Goal: Information Seeking & Learning: Learn about a topic

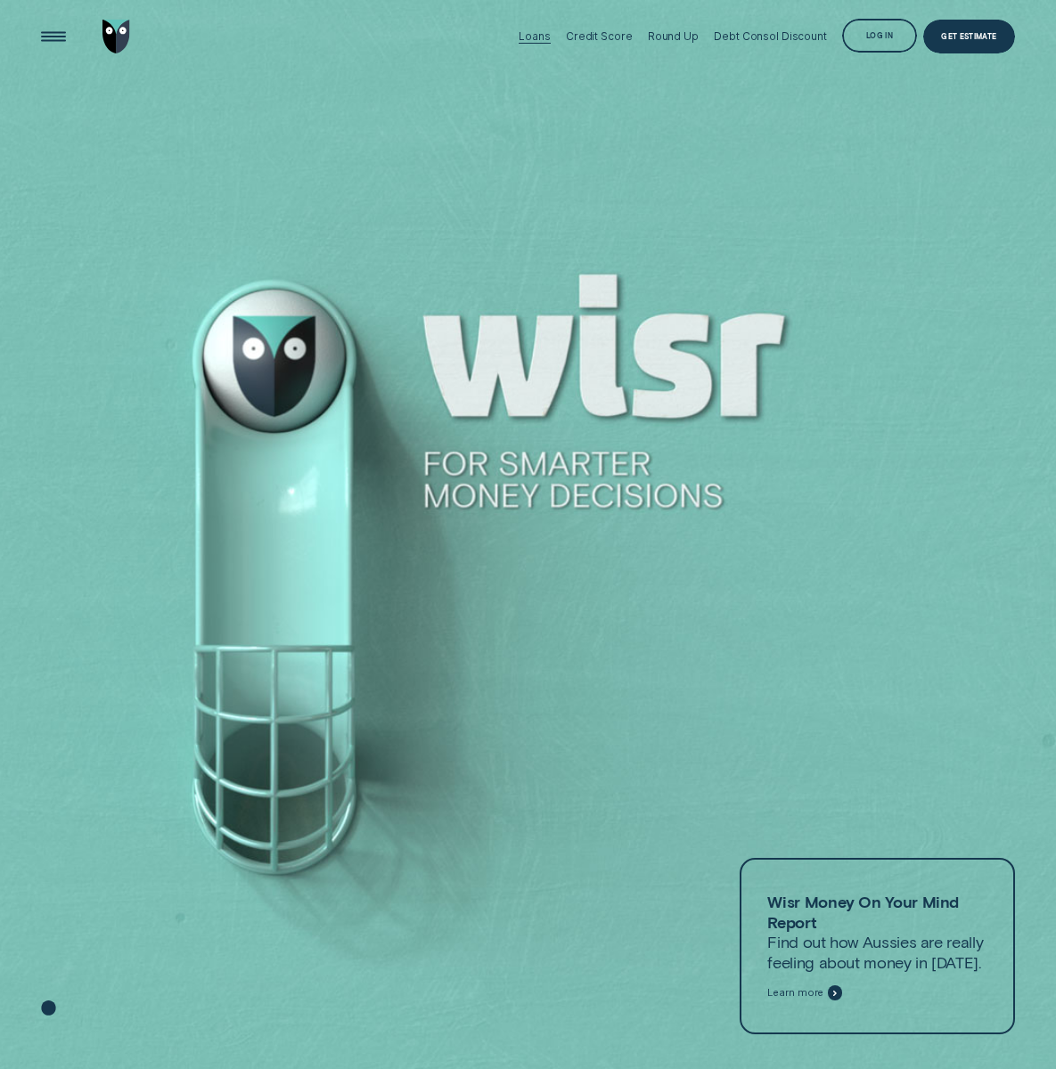
click at [550, 32] on div "Loans" at bounding box center [534, 36] width 31 height 12
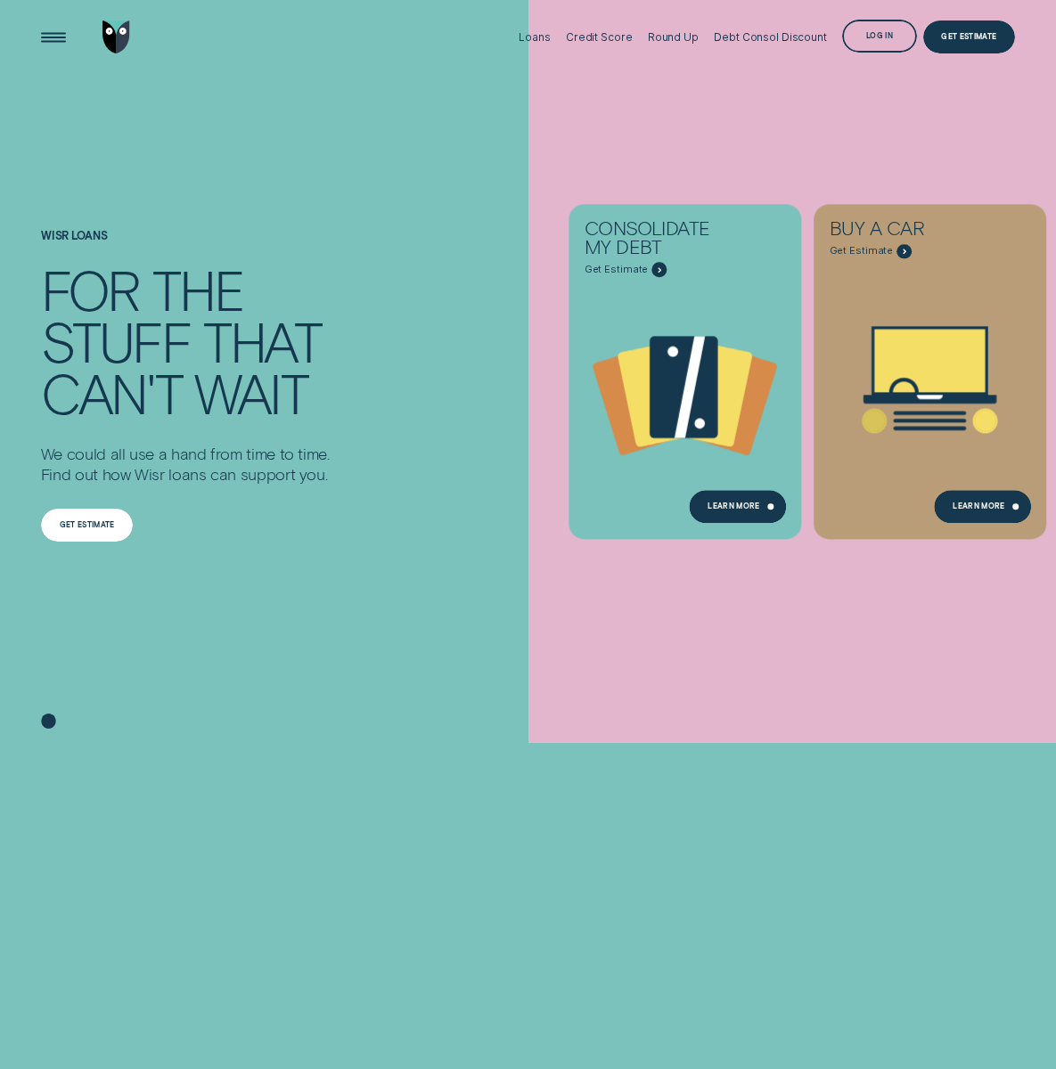
click at [110, 522] on div "Get estimate" at bounding box center [87, 525] width 55 height 6
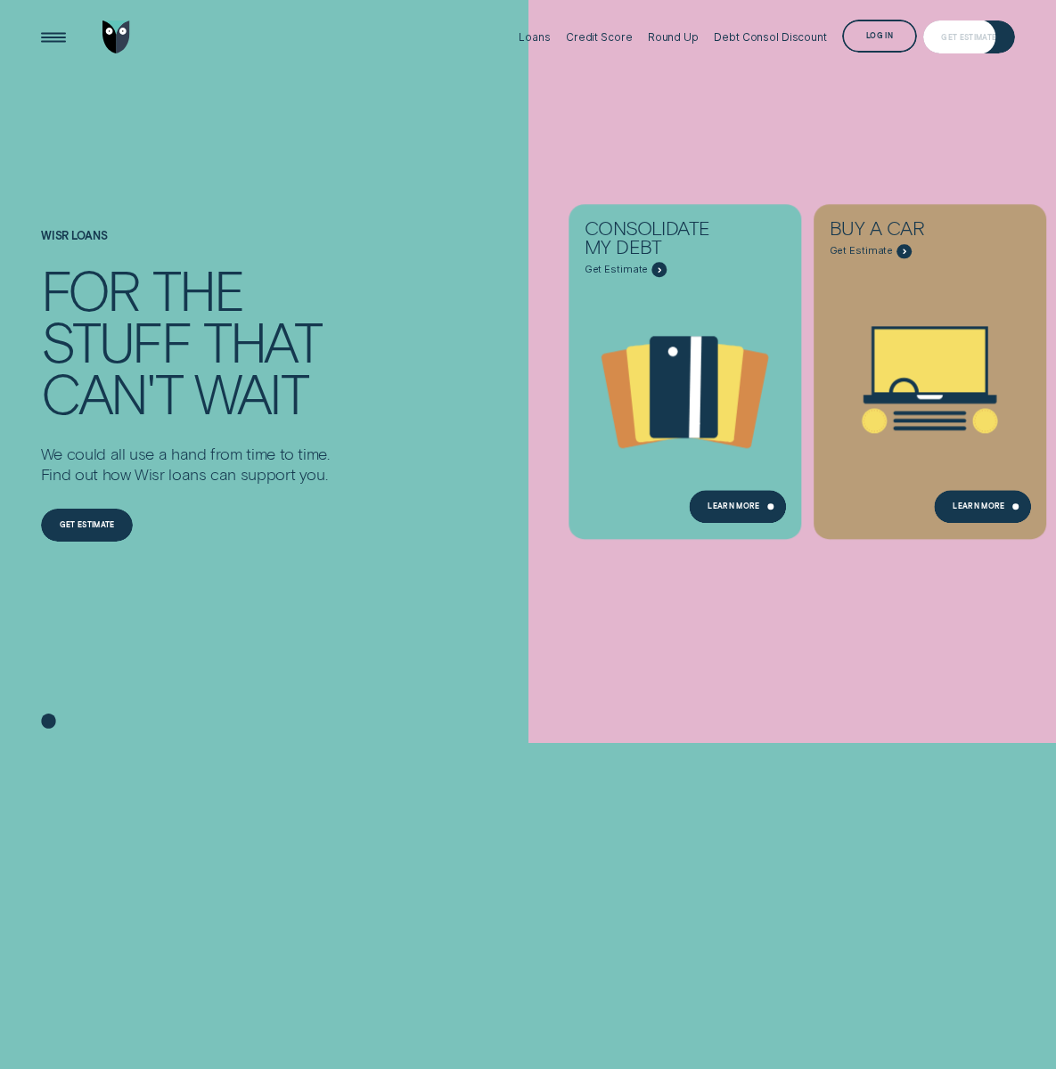
click at [934, 31] on div "Get Estimate" at bounding box center [969, 36] width 93 height 33
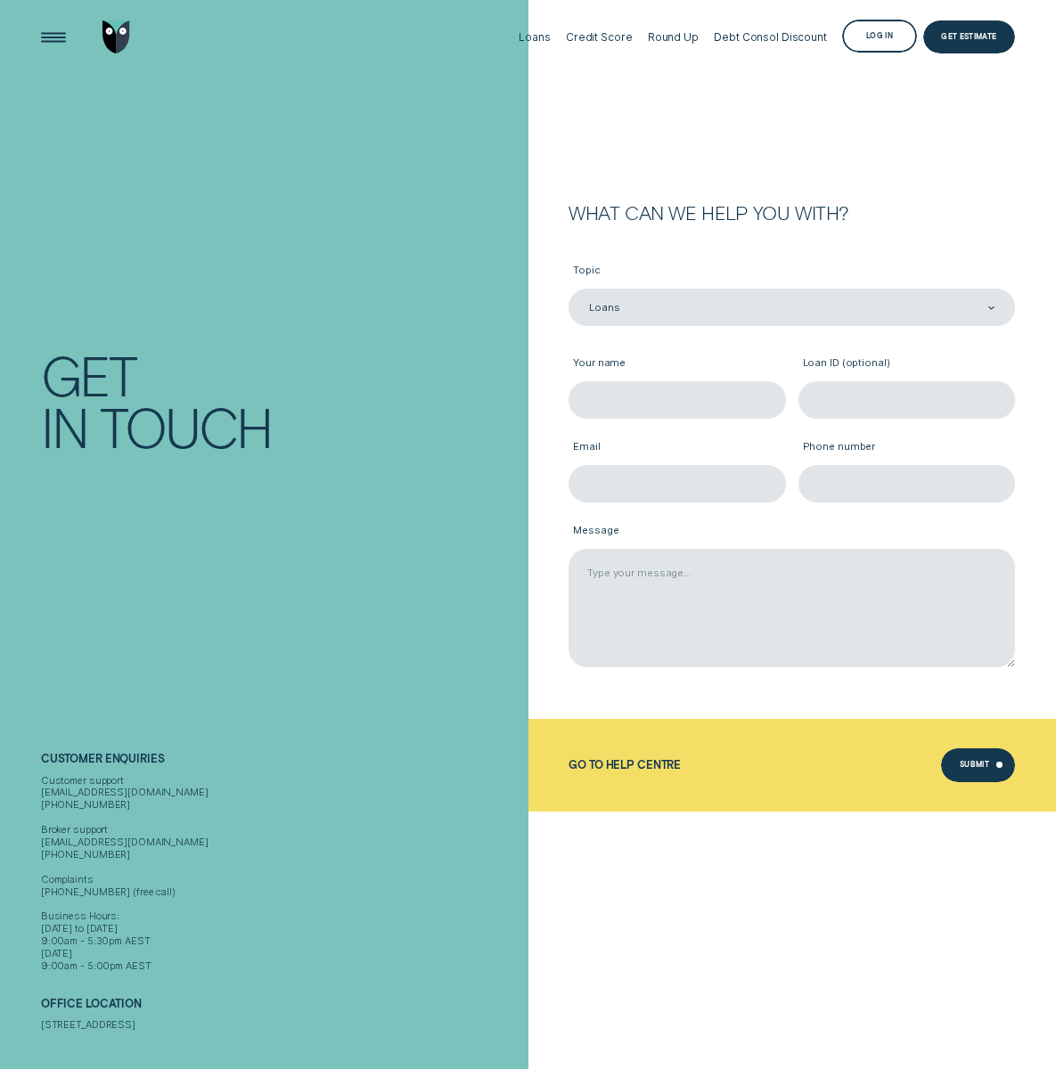
click at [317, 362] on div "Get" at bounding box center [281, 375] width 481 height 52
click at [115, 35] on img "Go to home page" at bounding box center [116, 36] width 28 height 33
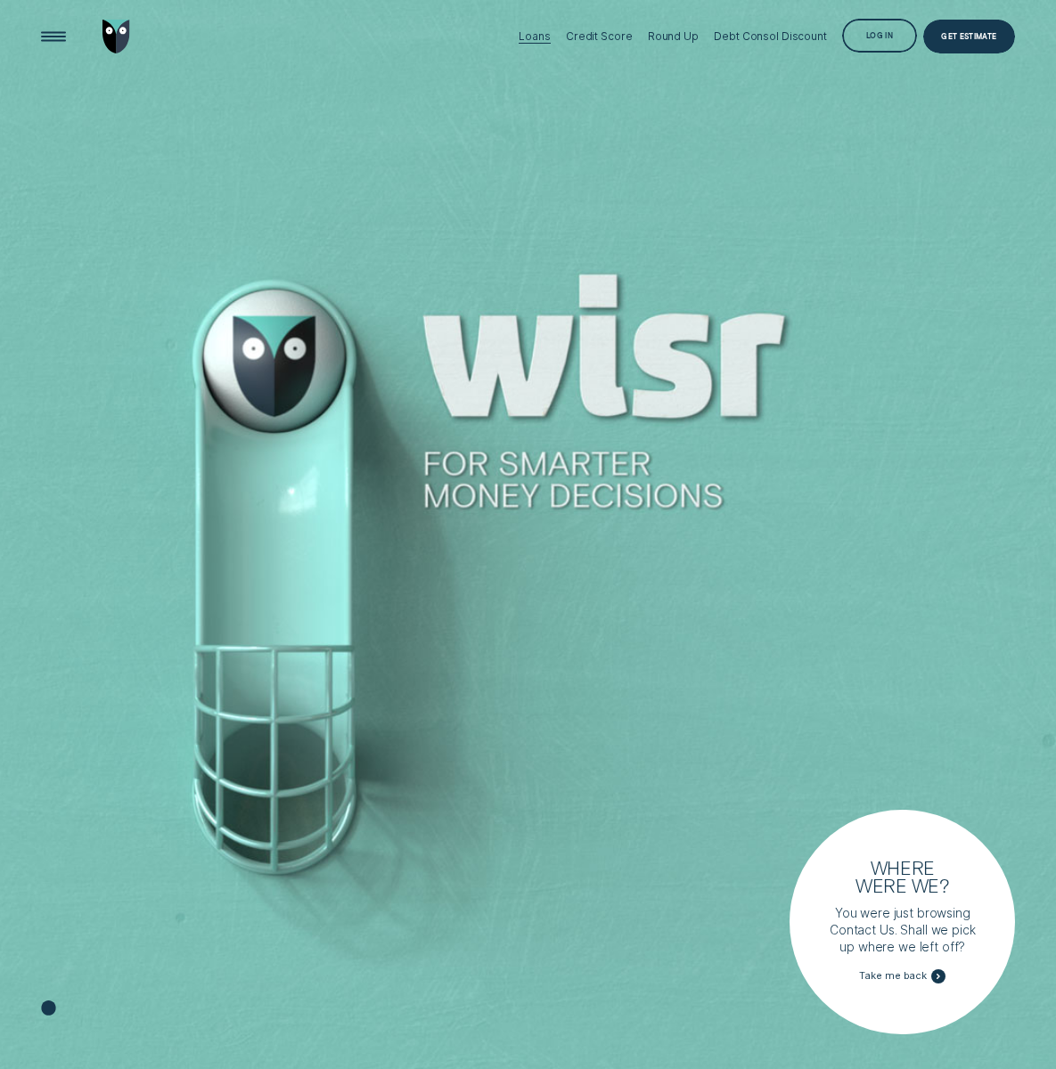
click at [550, 33] on div "Loans" at bounding box center [534, 36] width 31 height 12
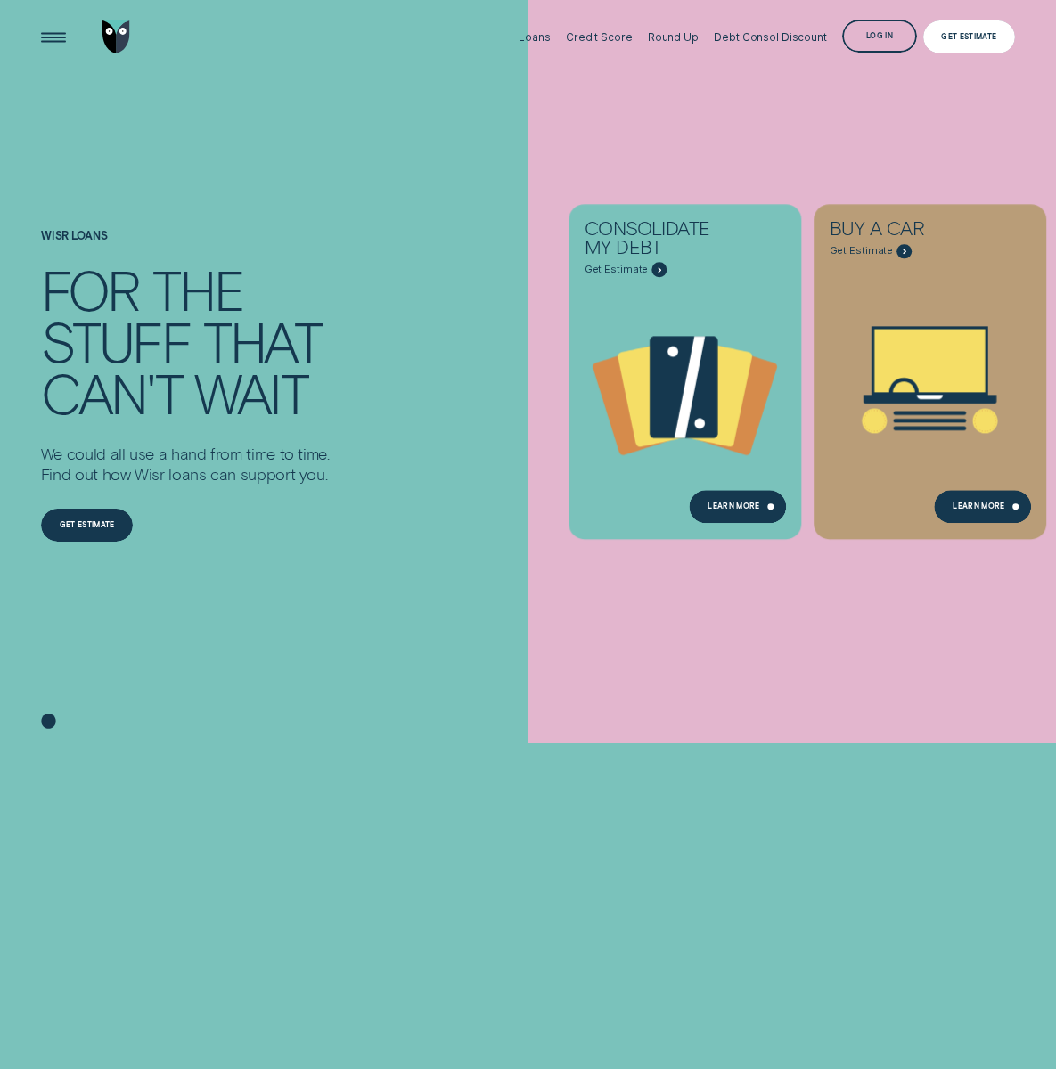
click at [959, 39] on div "Get Estimate" at bounding box center [968, 37] width 55 height 6
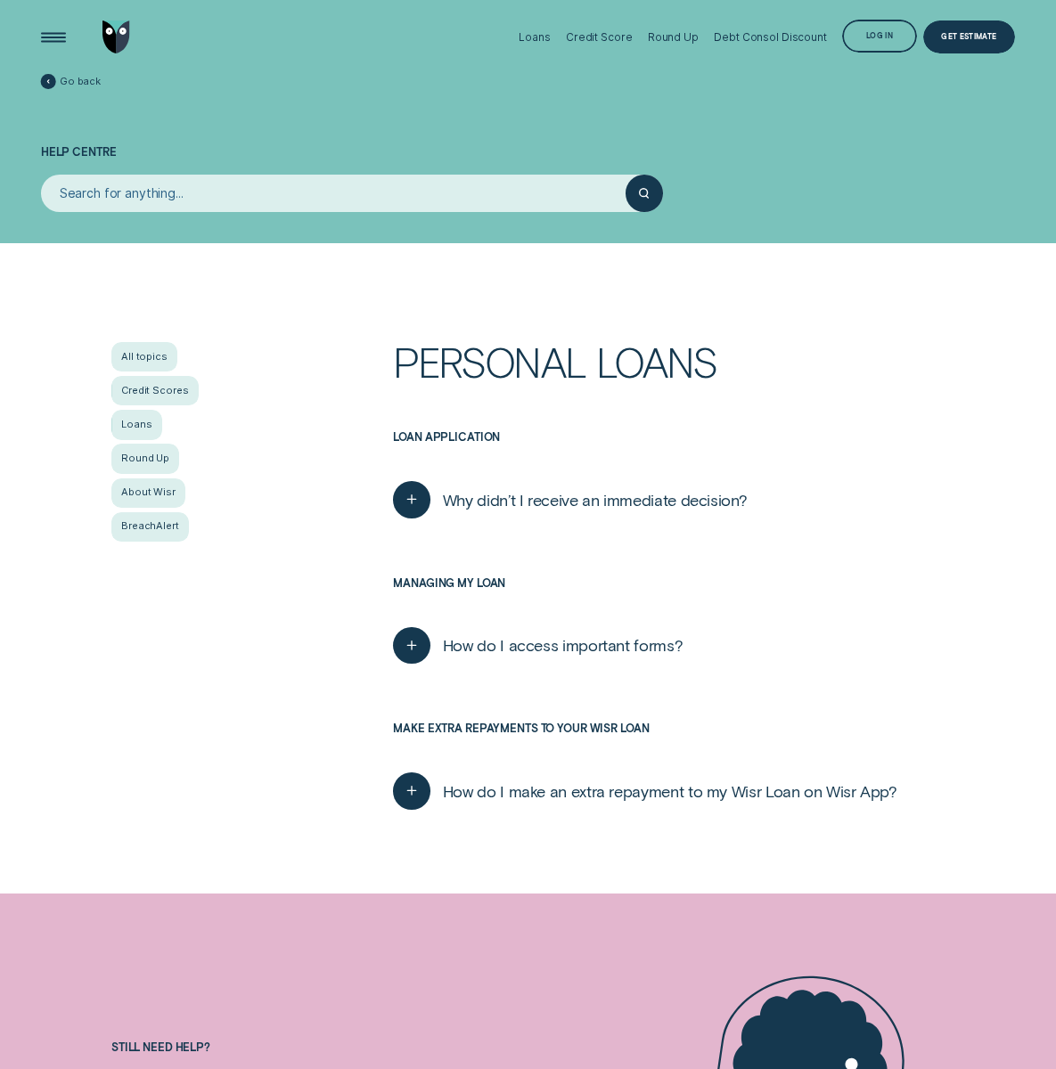
click at [110, 200] on input "search" at bounding box center [333, 193] width 584 height 37
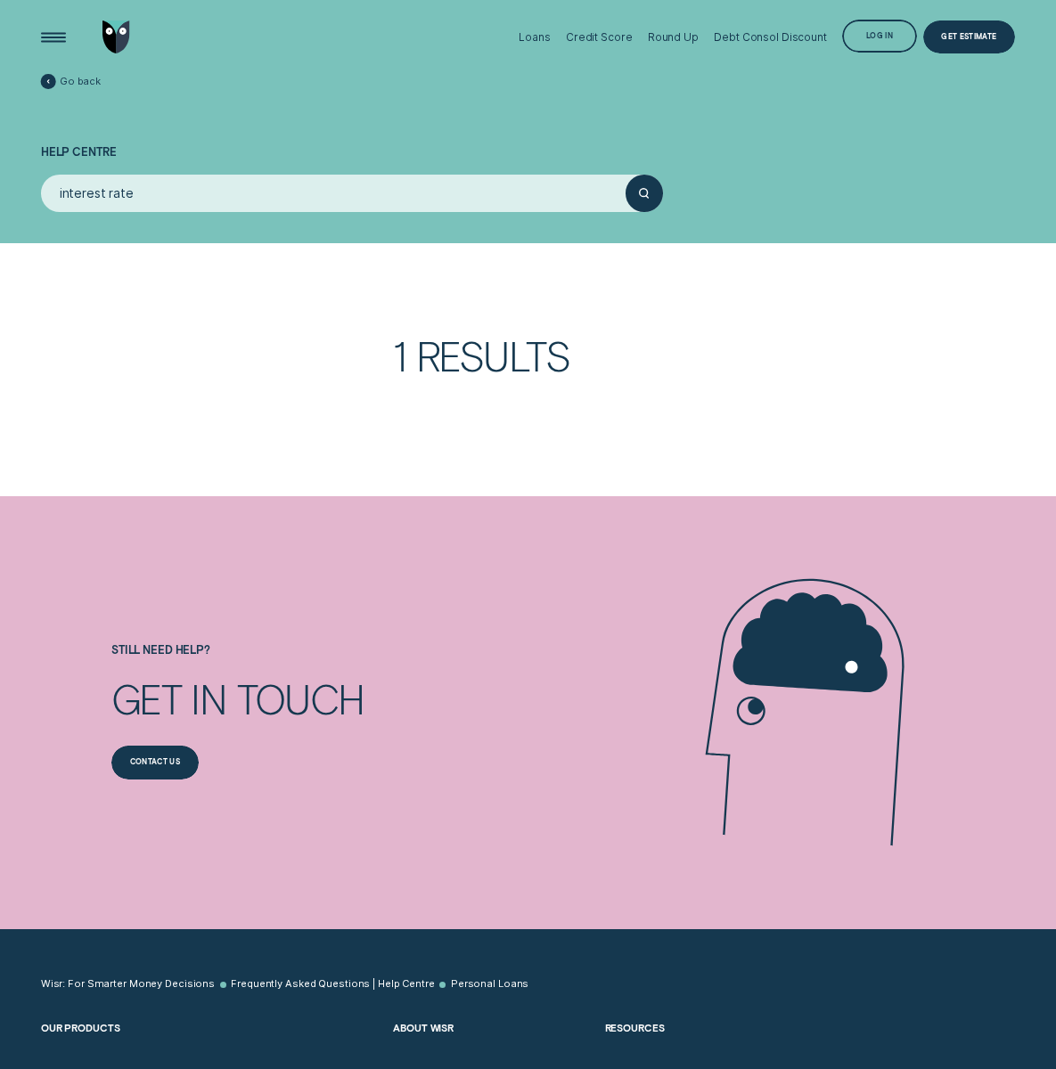
type input "interest rate"
click at [625, 175] on button "submit" at bounding box center [643, 193] width 37 height 37
click at [338, 190] on input "interest rate" at bounding box center [333, 193] width 584 height 37
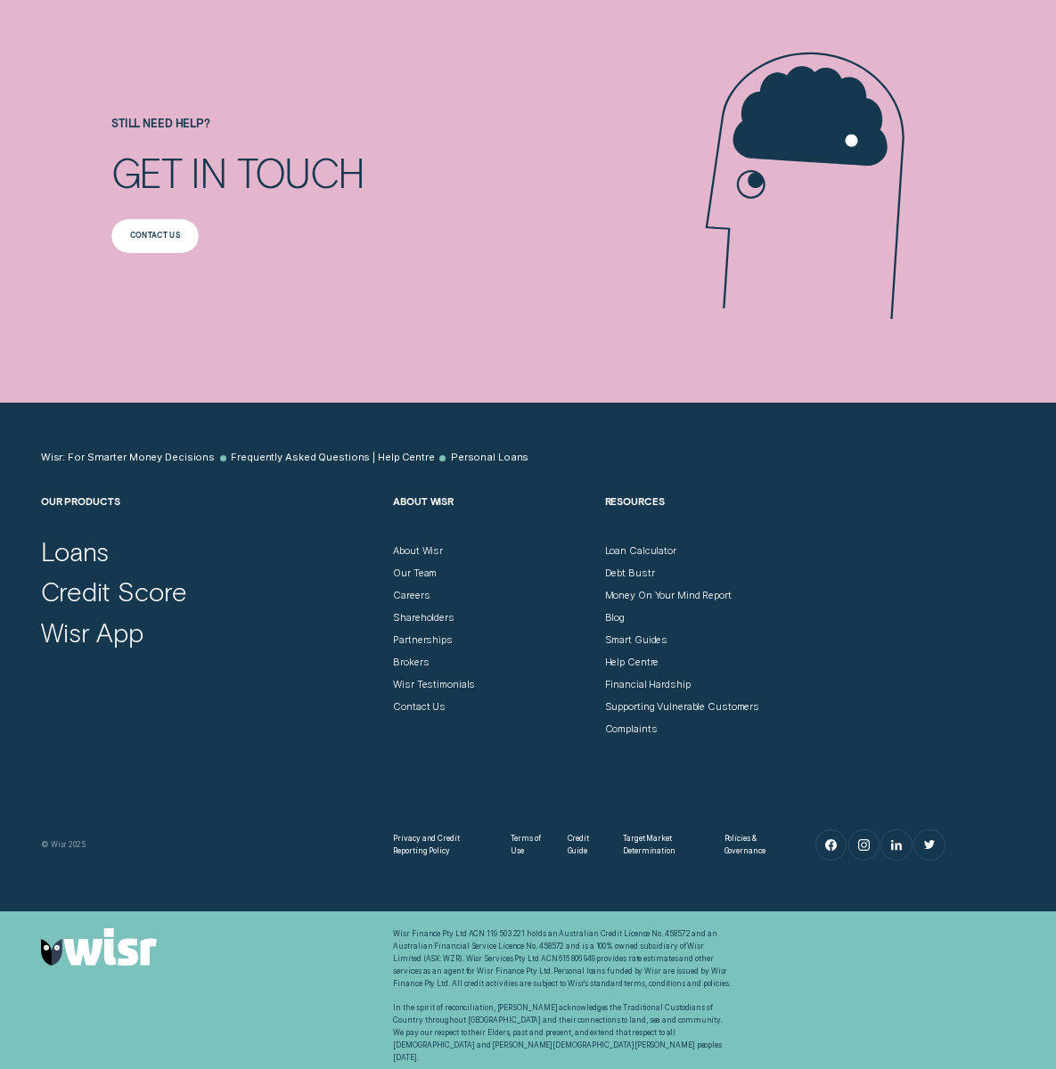
click at [45, 32] on div "Still need help? Get in touch Contact us Contact us Silhouette - Two" at bounding box center [528, 186] width 986 height 433
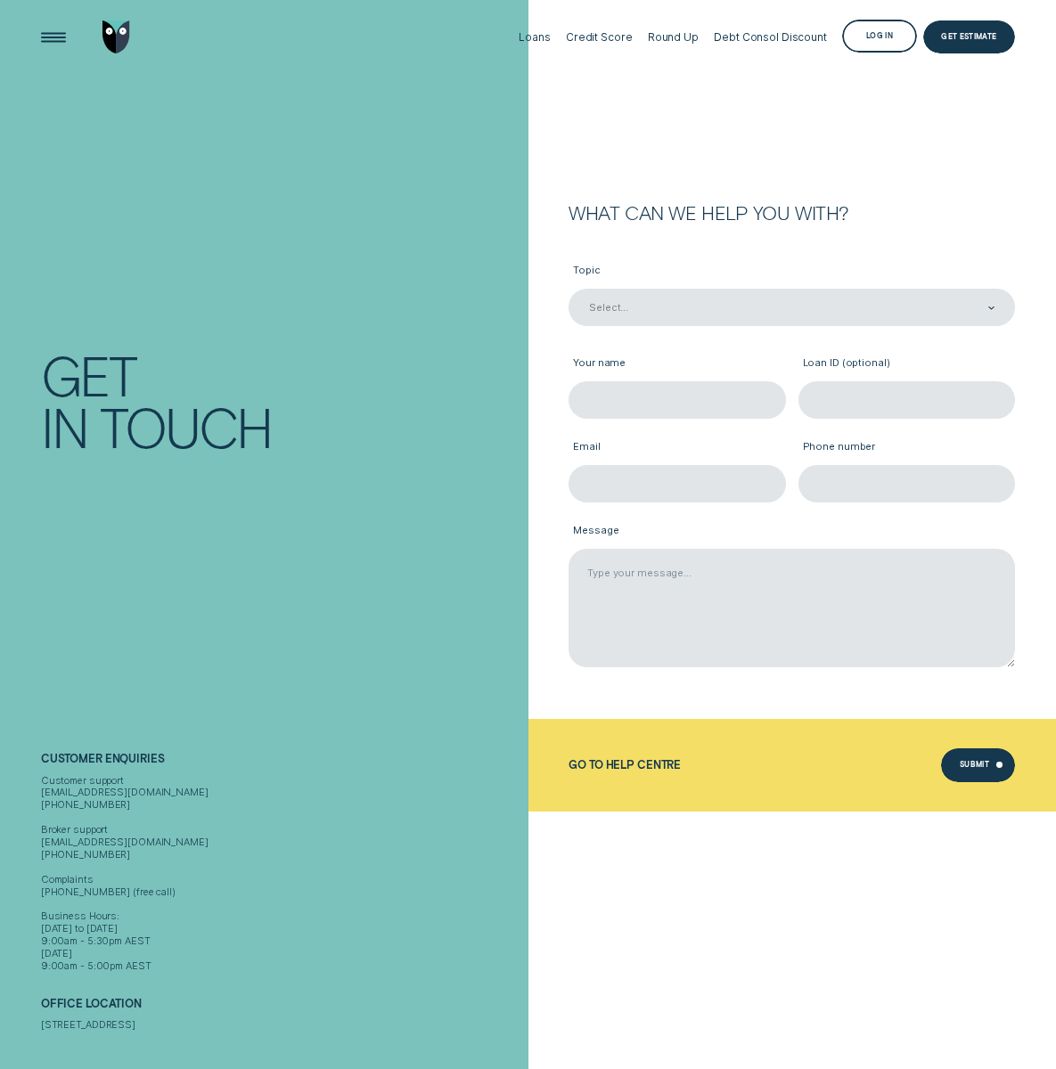
click at [54, 31] on div "Open Menu" at bounding box center [52, 36] width 47 height 47
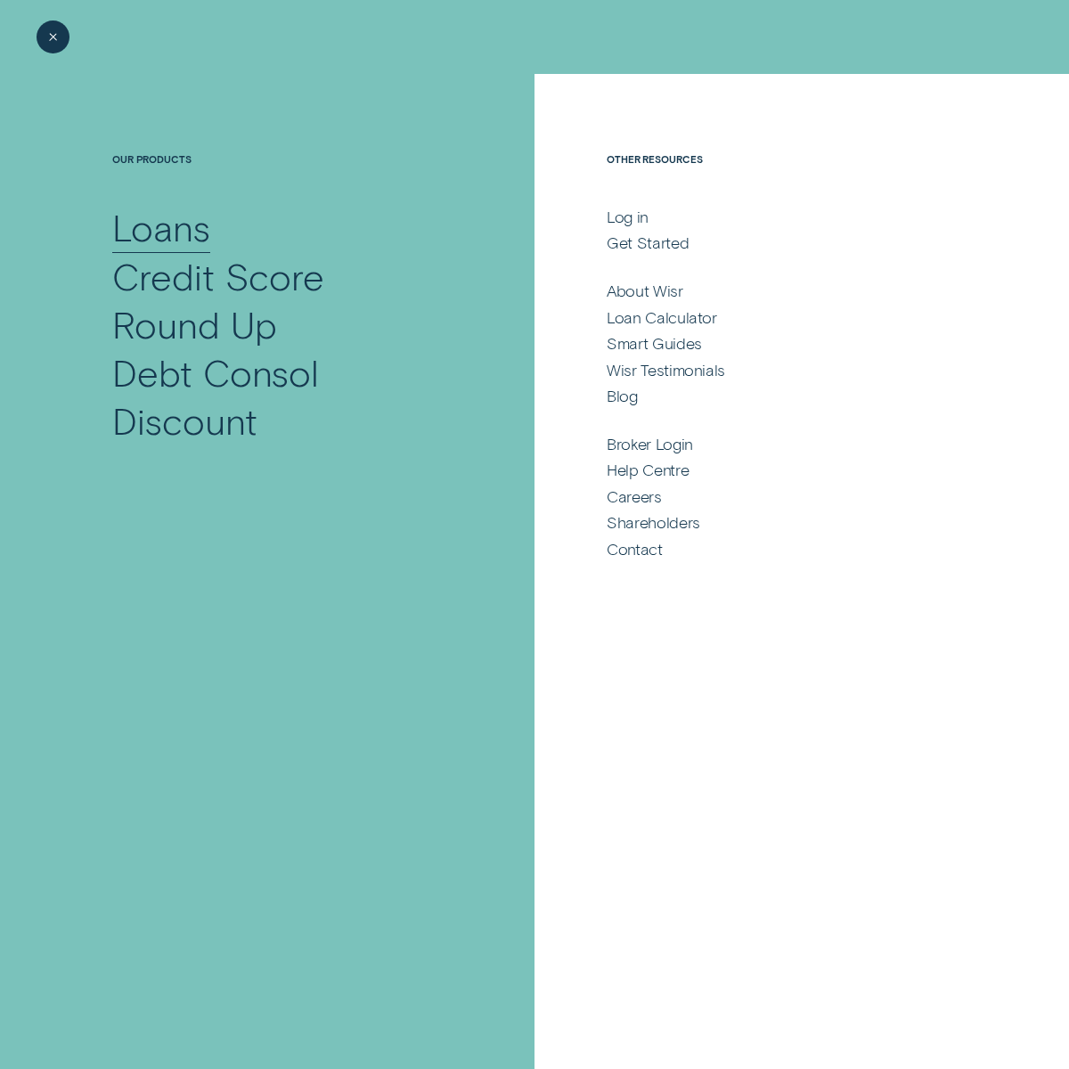
click at [146, 224] on div "Loans" at bounding box center [161, 227] width 98 height 48
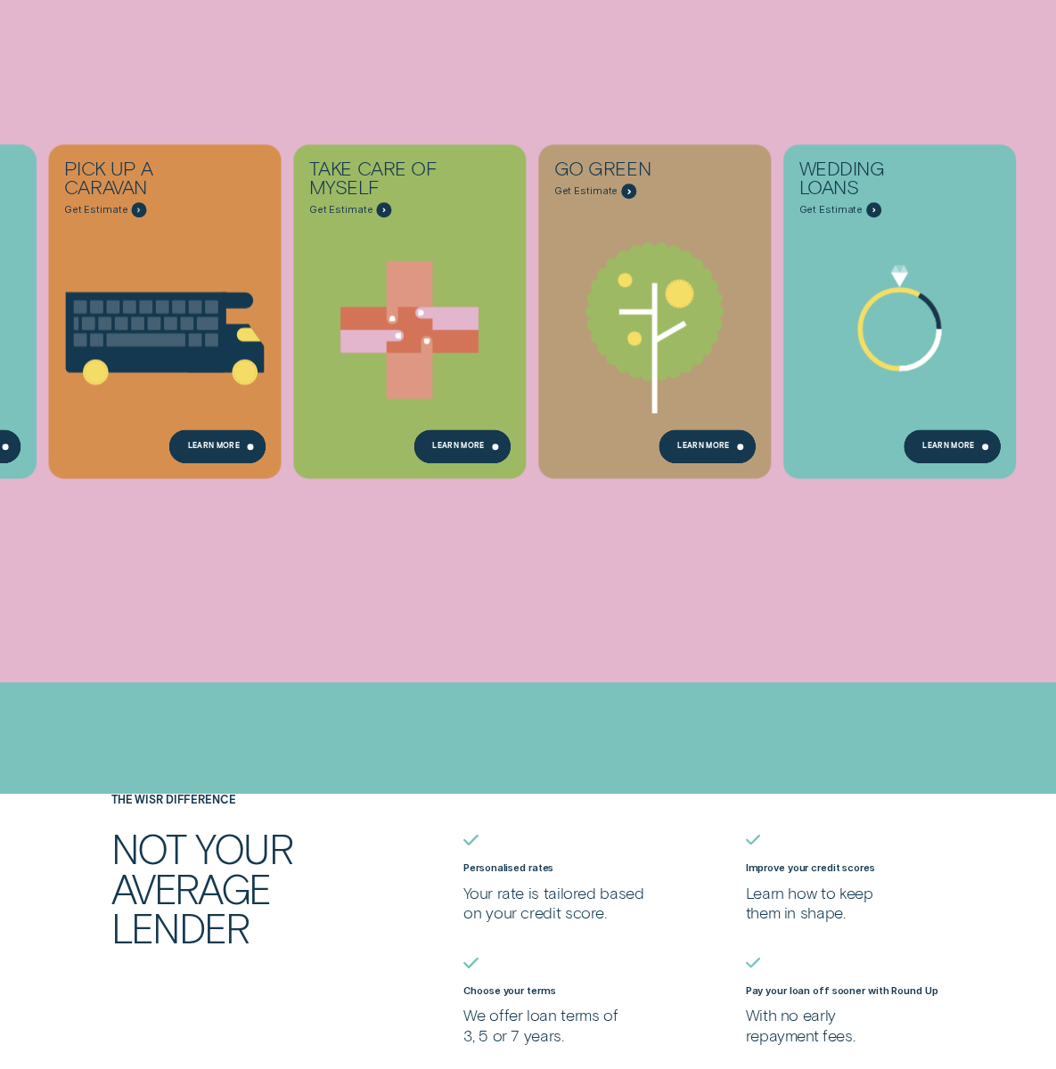
scroll to position [1604, 0]
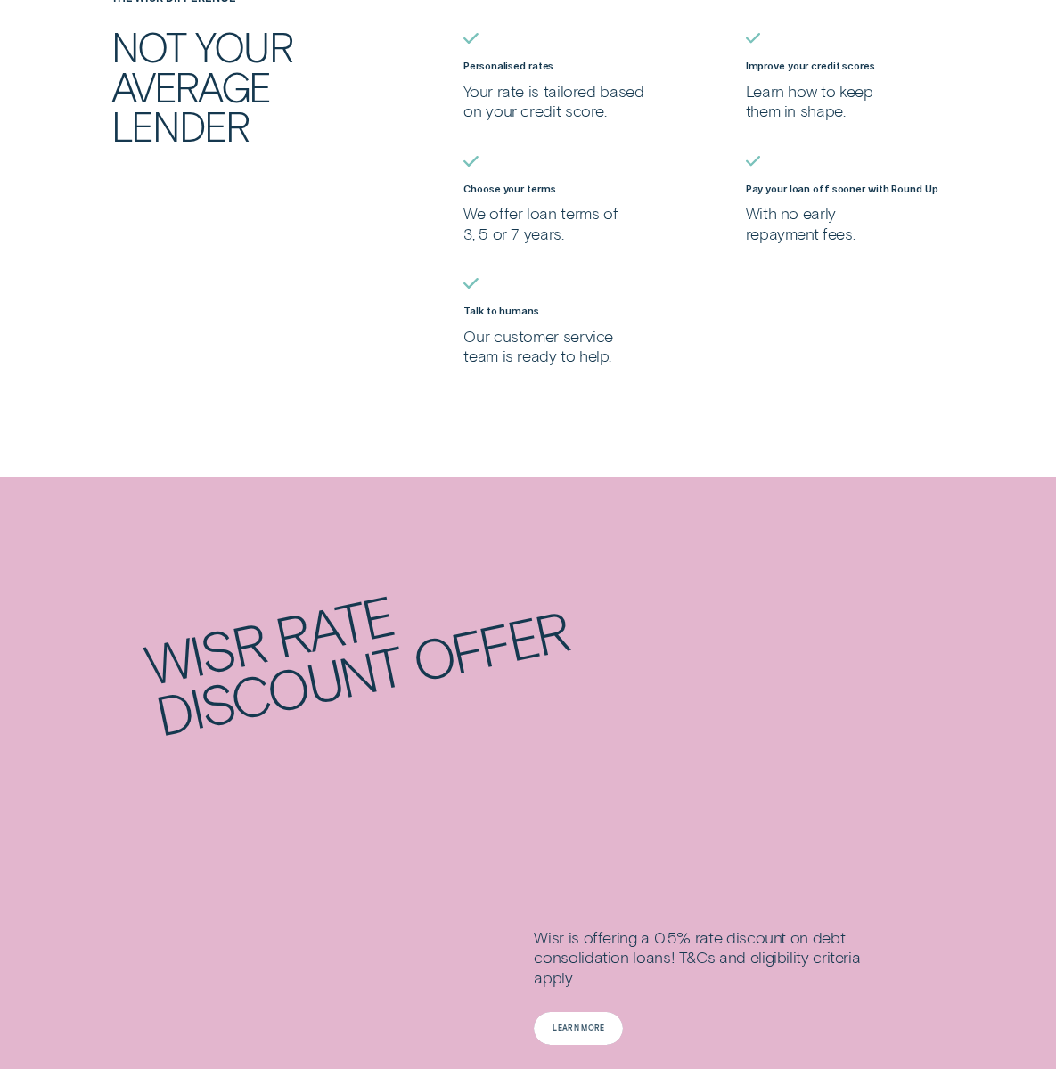
click at [556, 1027] on div "Learn more" at bounding box center [578, 1029] width 52 height 6
